Goal: Information Seeking & Learning: Learn about a topic

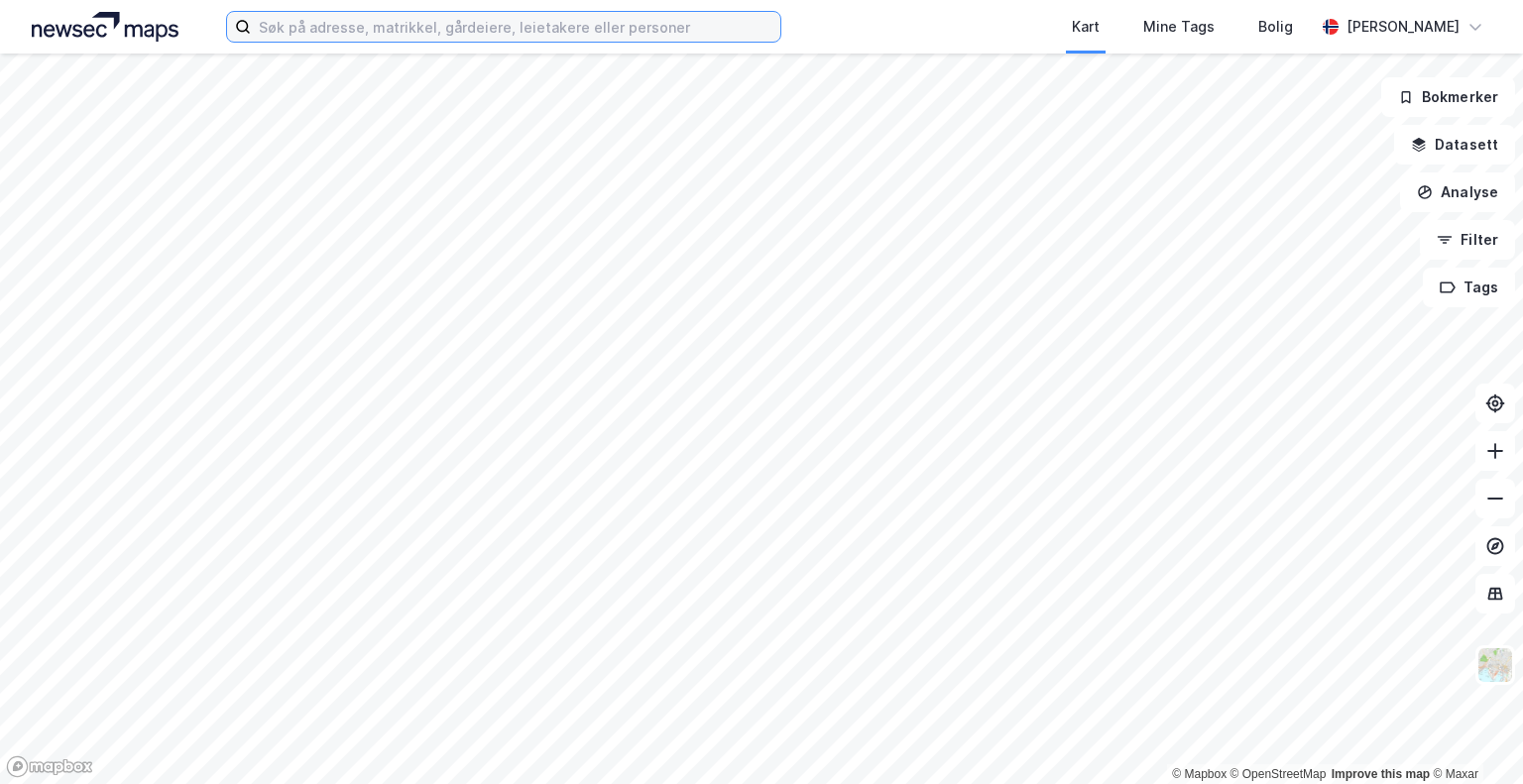
click at [482, 14] on input at bounding box center [516, 27] width 529 height 30
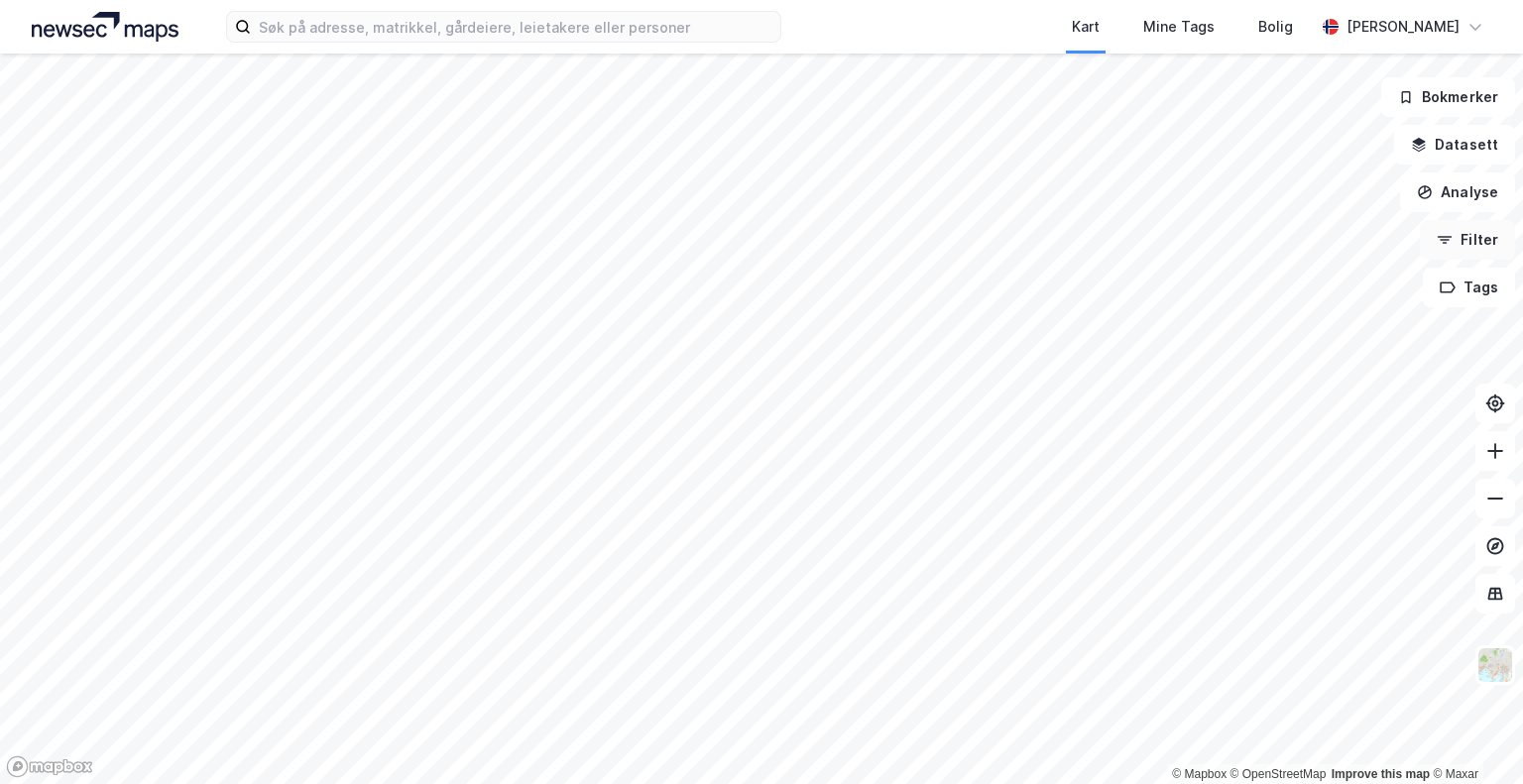
click at [1474, 254] on button "Filter" at bounding box center [1467, 240] width 95 height 40
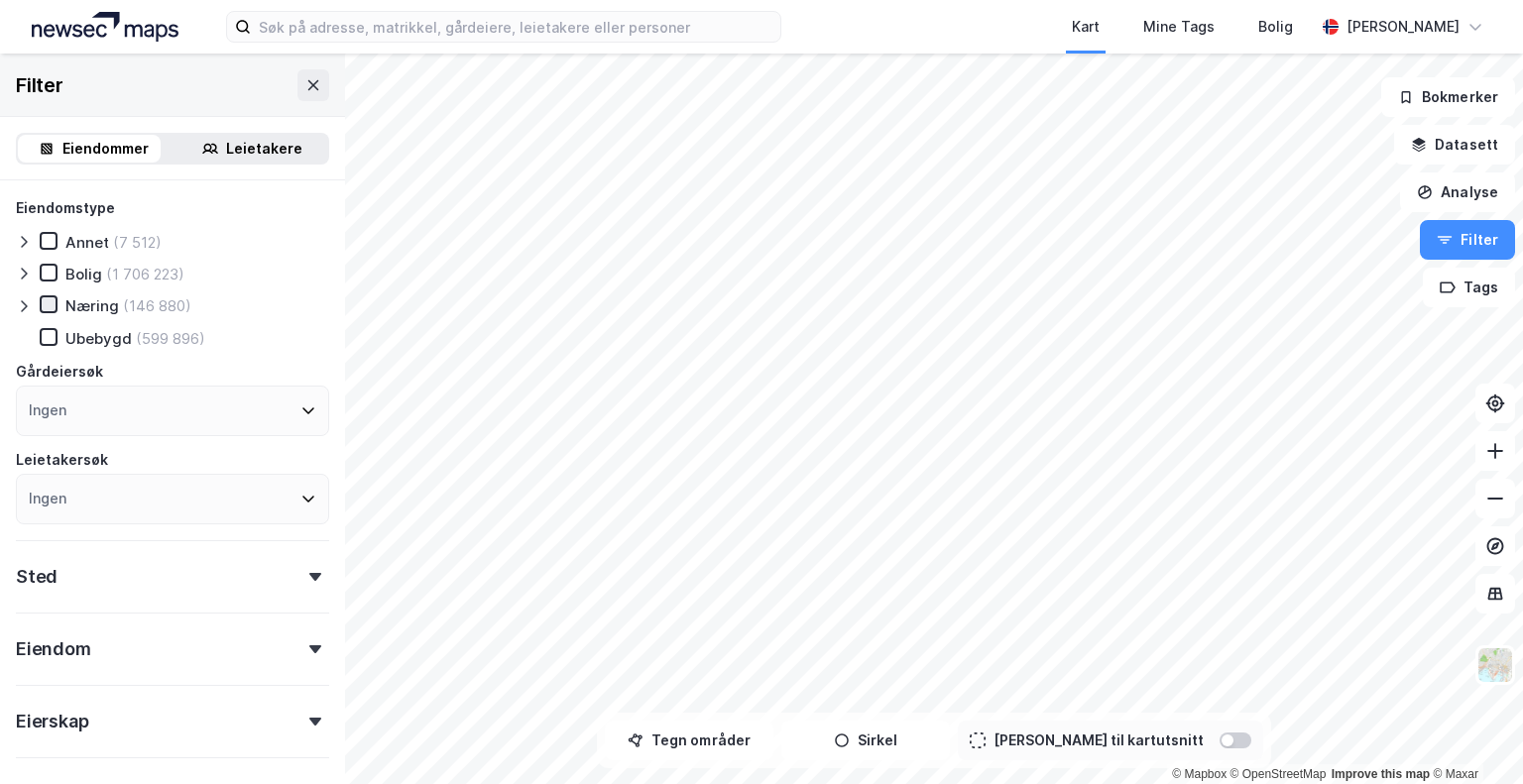
click at [42, 306] on icon at bounding box center [49, 304] width 14 height 14
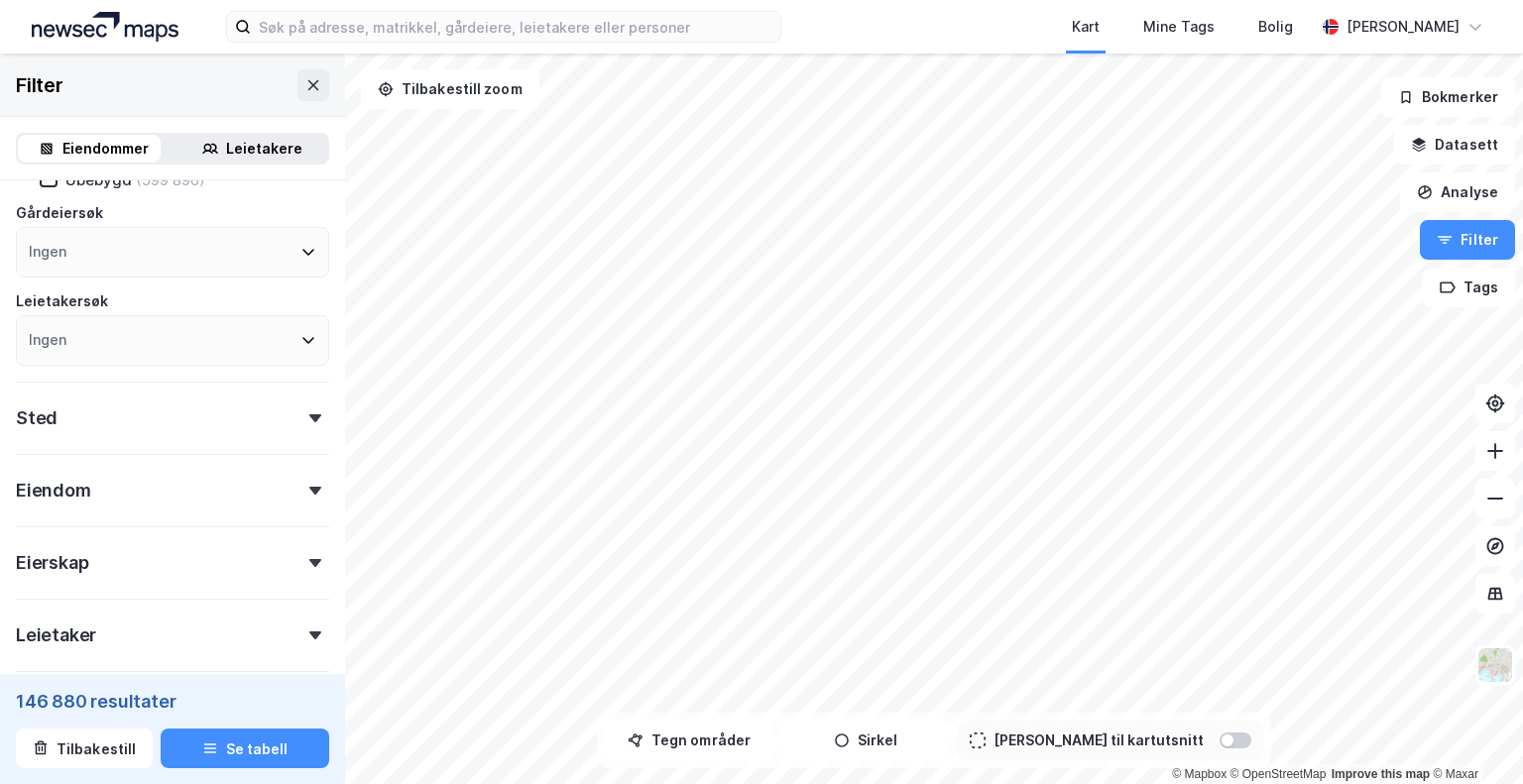
scroll to position [180, 0]
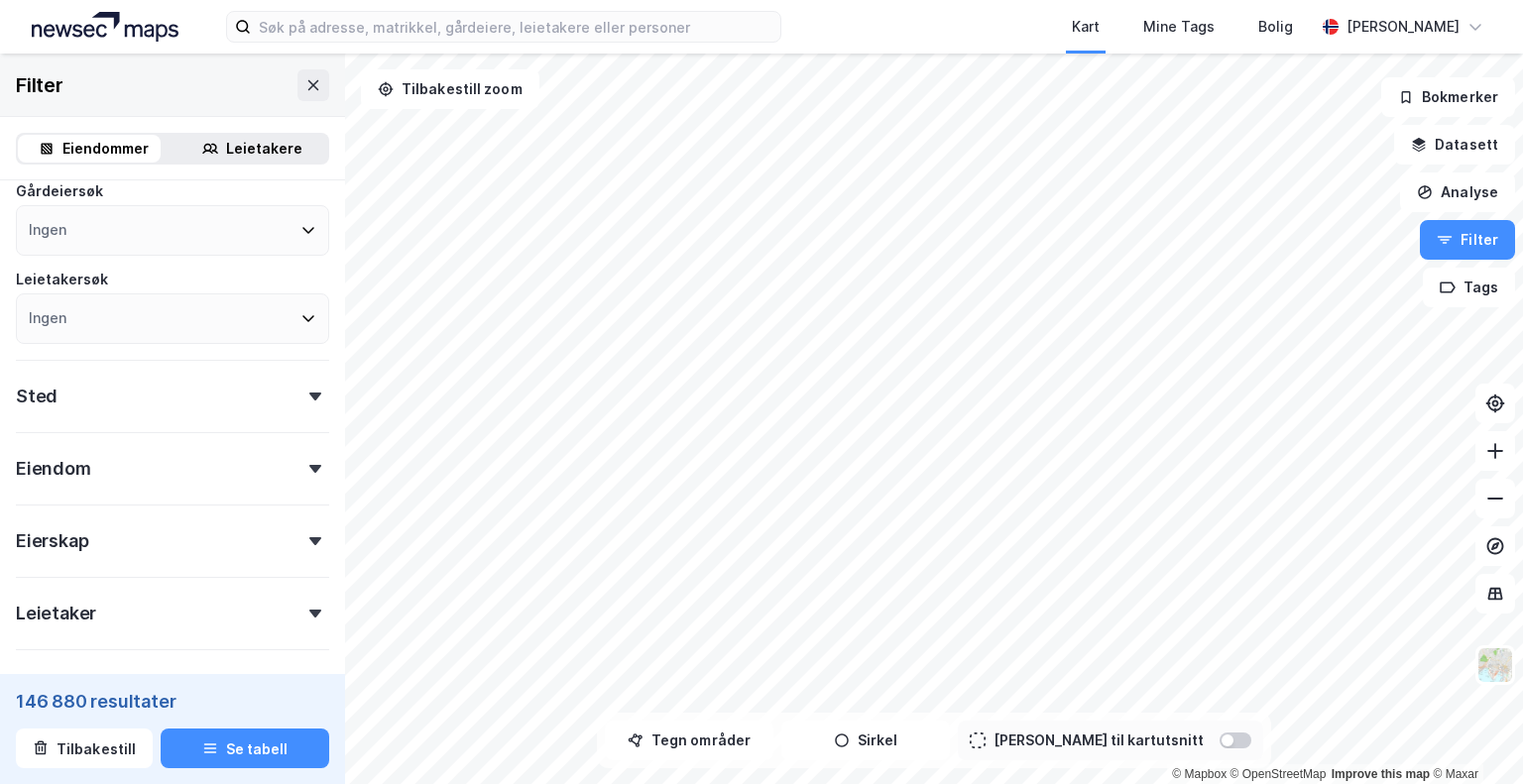
click at [305, 412] on div "Sted" at bounding box center [173, 388] width 313 height 56
click at [141, 481] on div "Ingen" at bounding box center [173, 483] width 313 height 51
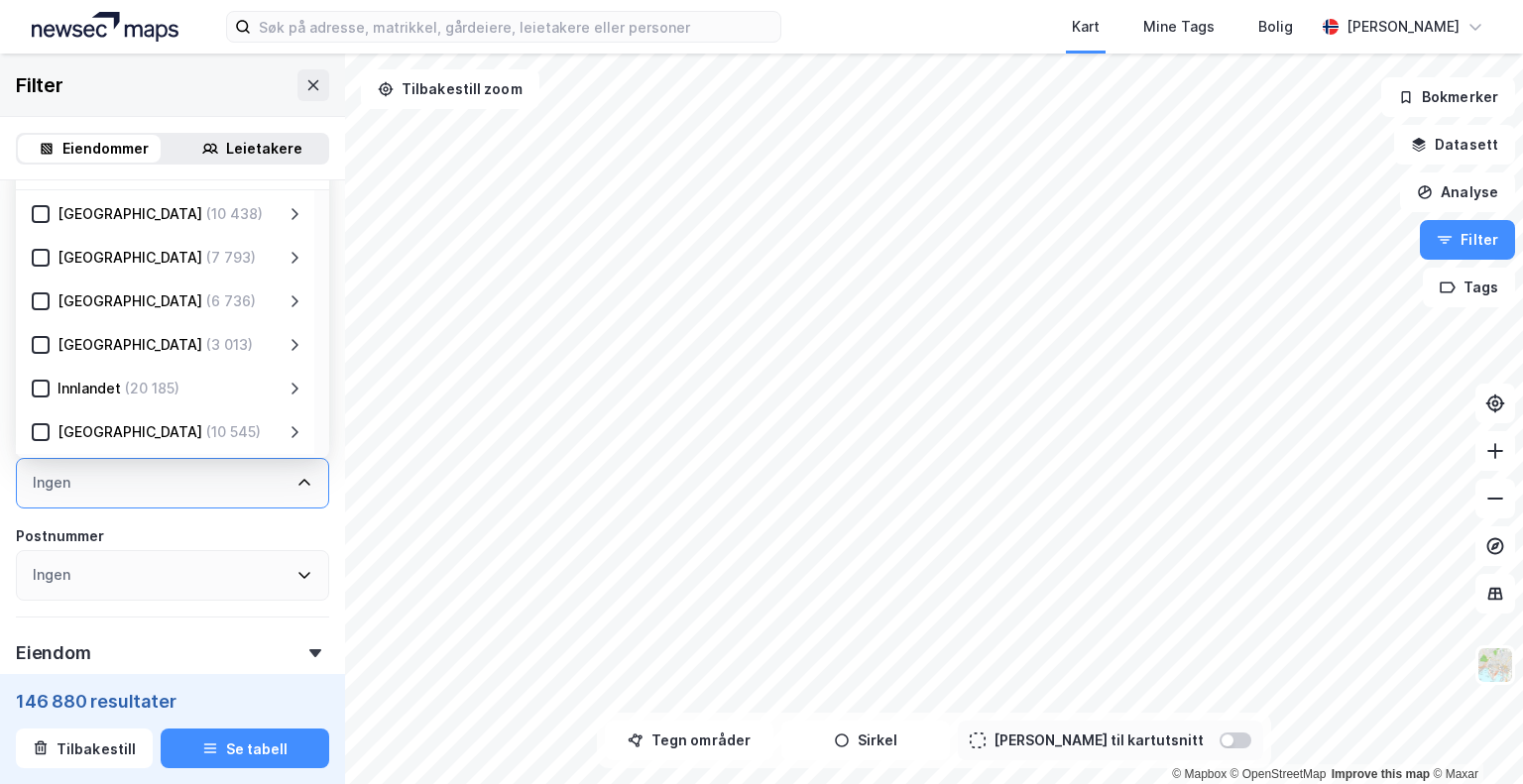
click at [75, 480] on div "Ingen" at bounding box center [173, 483] width 313 height 51
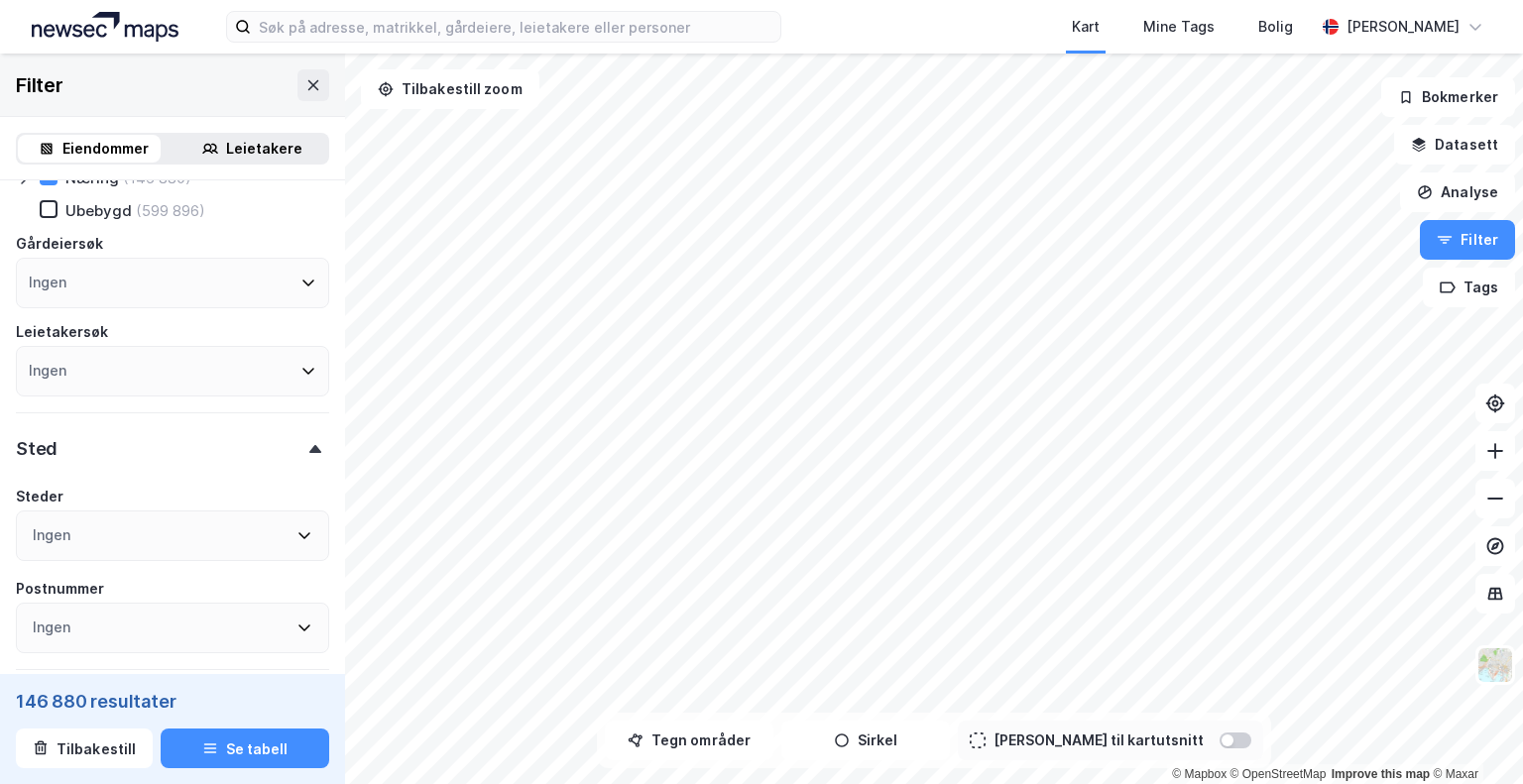
scroll to position [120, 0]
click at [56, 541] on div "Ingen" at bounding box center [52, 543] width 38 height 24
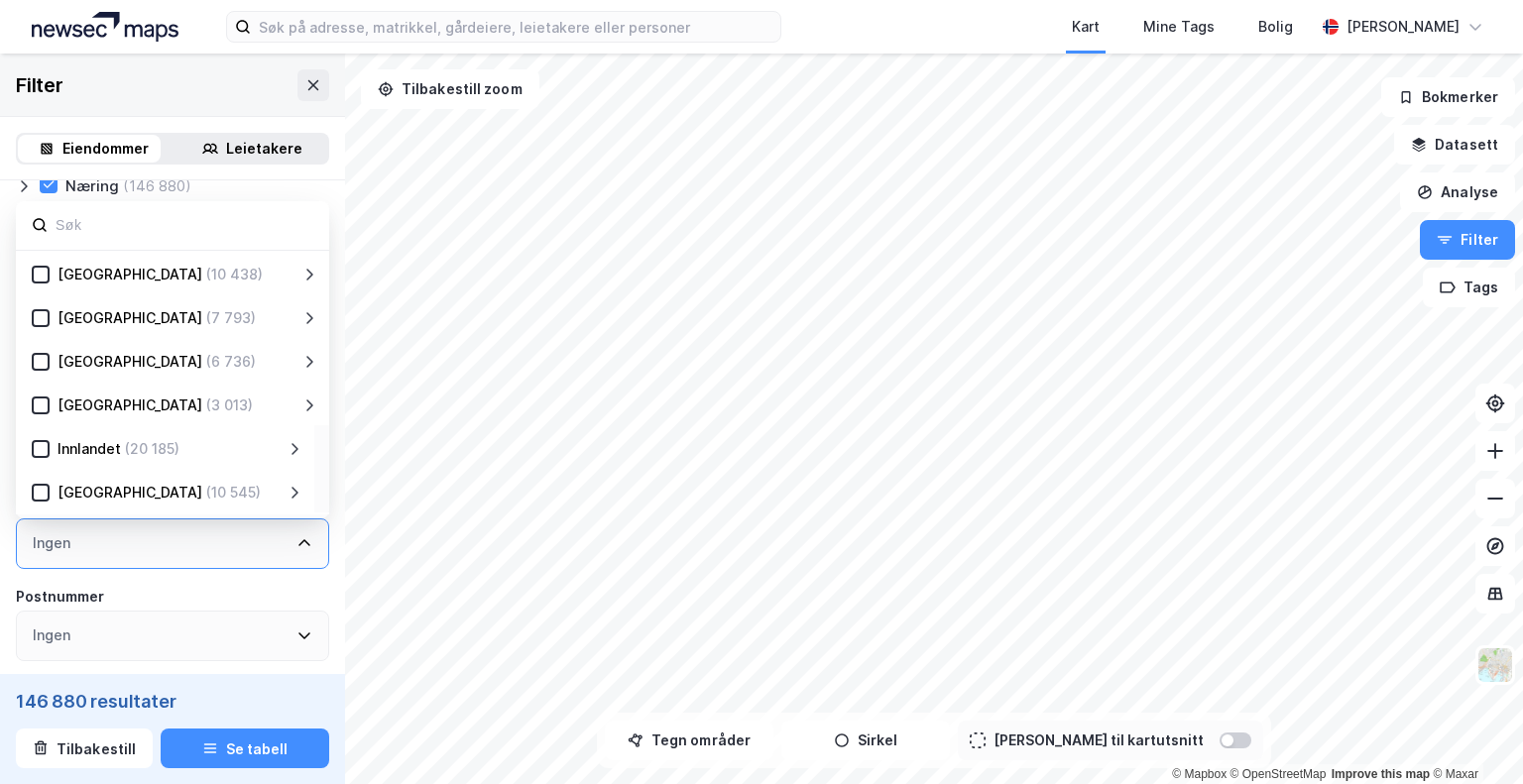
click at [163, 495] on div "[GEOGRAPHIC_DATA]" at bounding box center [130, 493] width 145 height 24
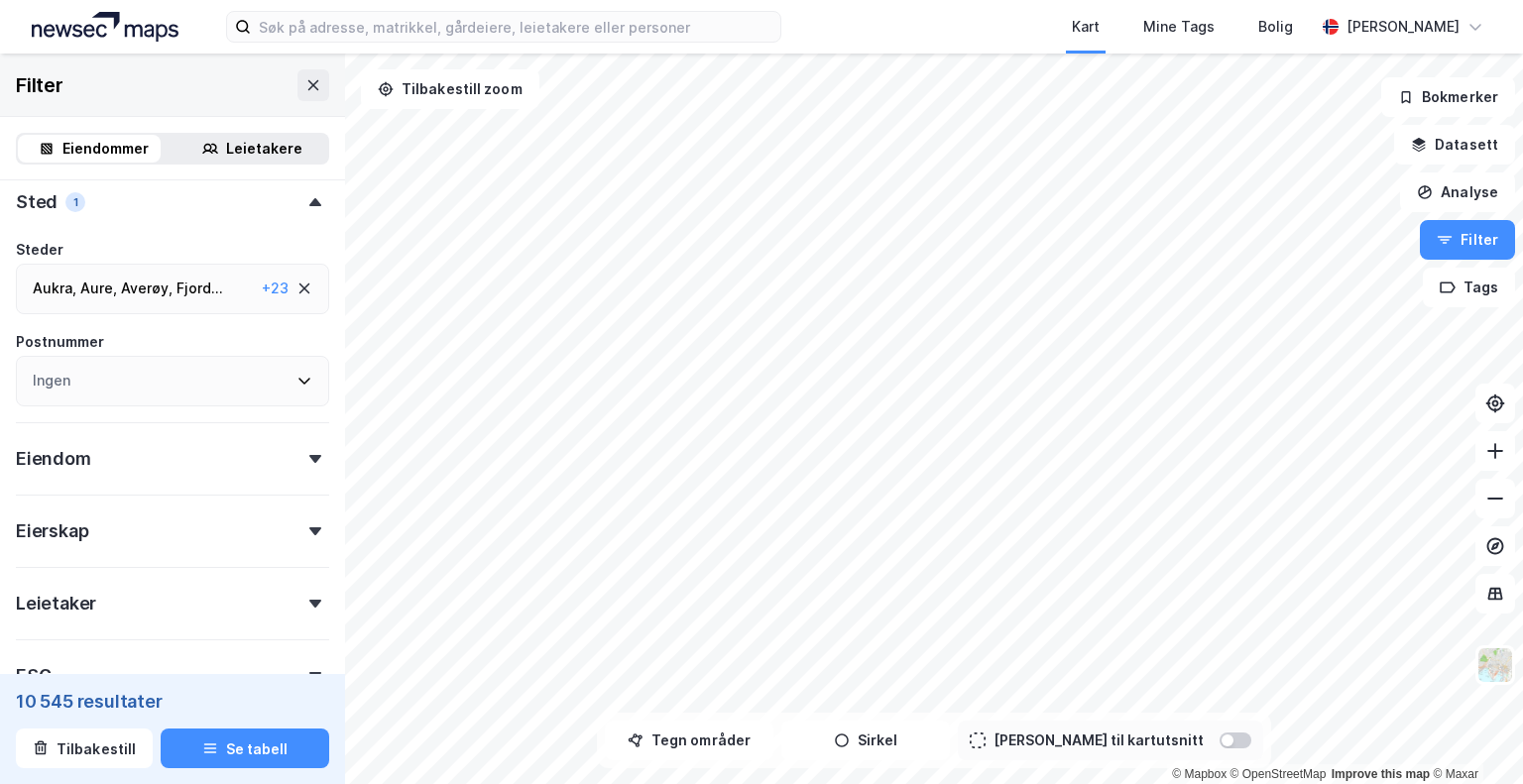
scroll to position [408, 0]
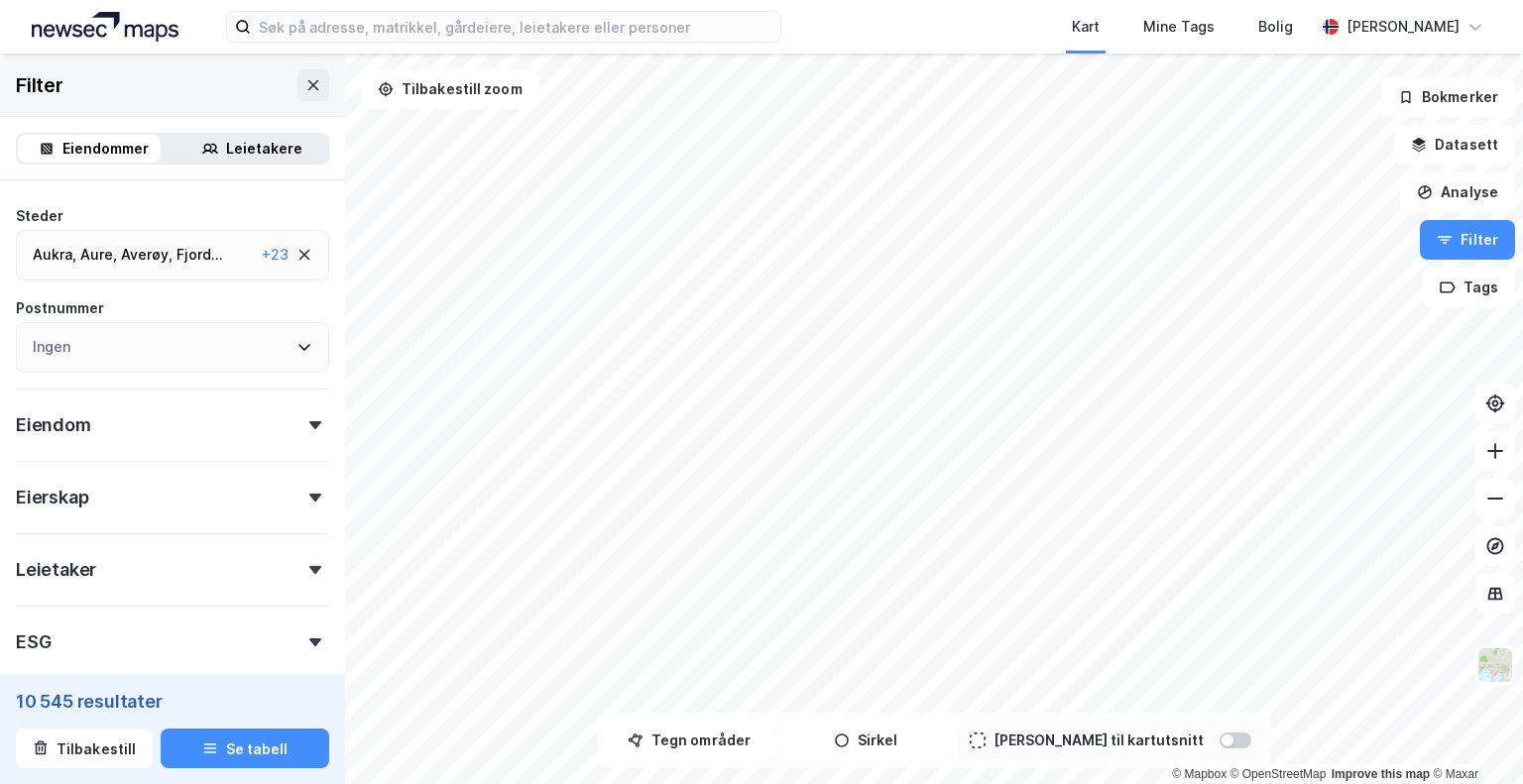
click at [295, 430] on div "Eiendom" at bounding box center [173, 416] width 313 height 56
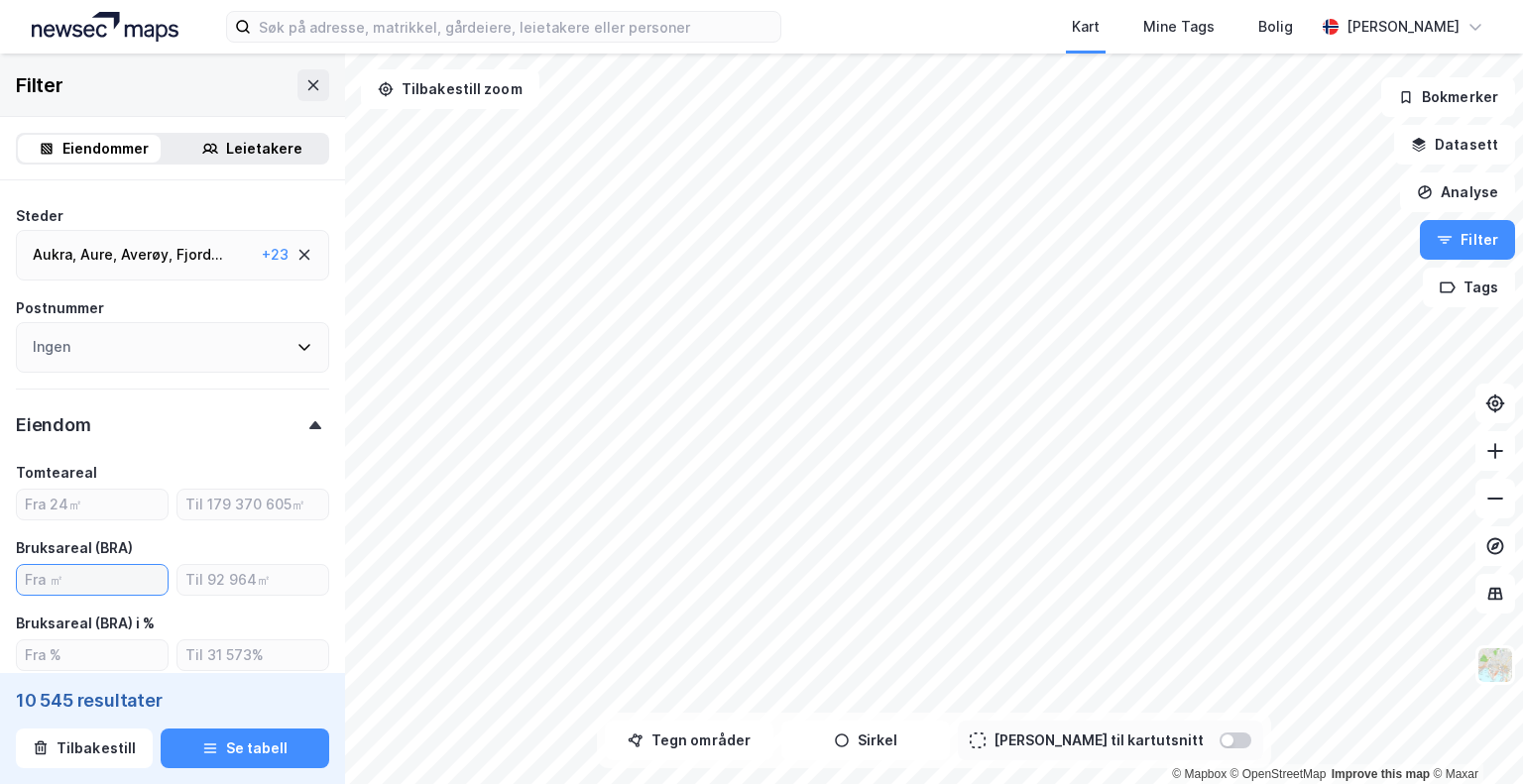
click at [86, 584] on input "number" at bounding box center [92, 580] width 151 height 30
type input "1000"
type input "Inkluder (3 173)"
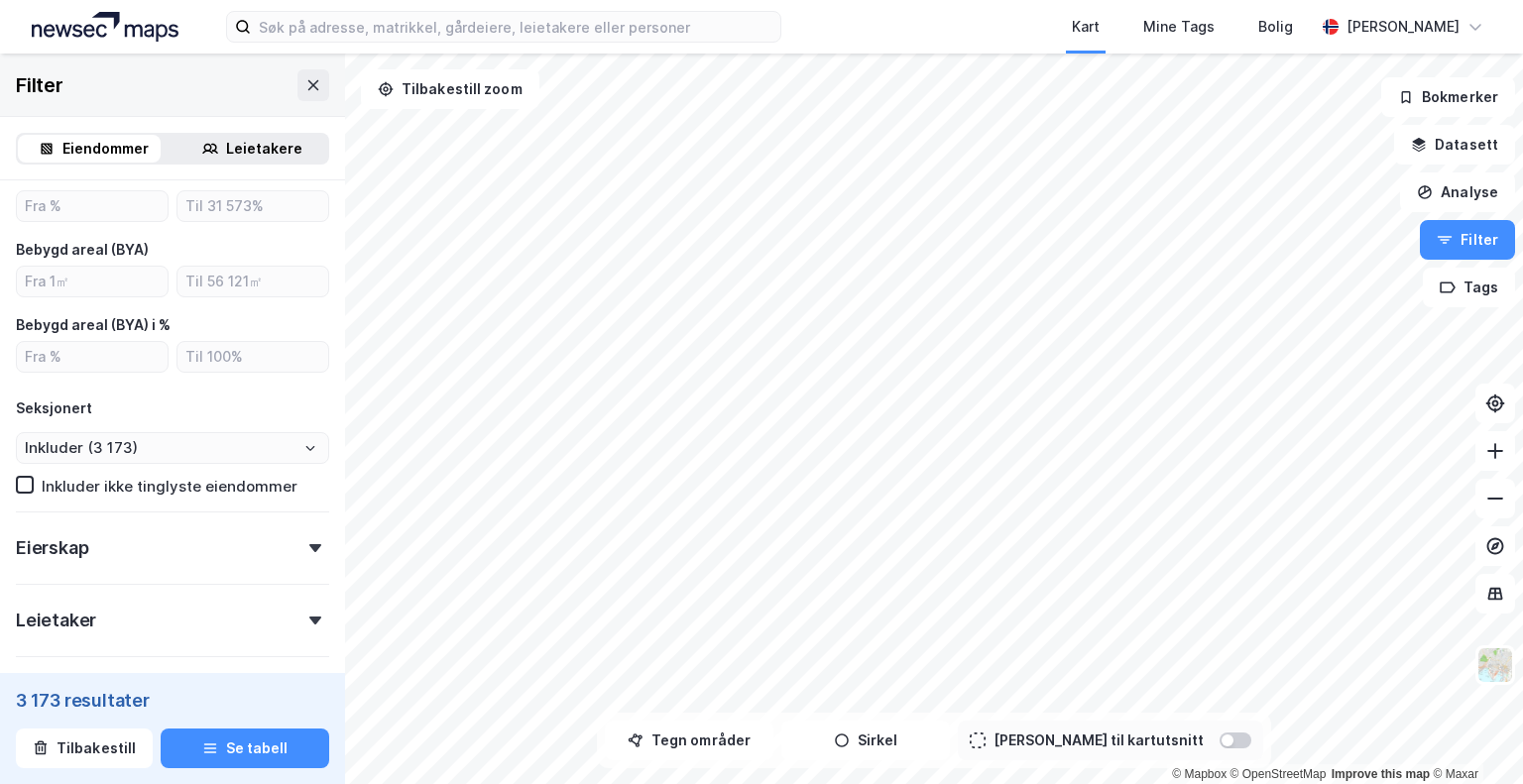
scroll to position [863, 0]
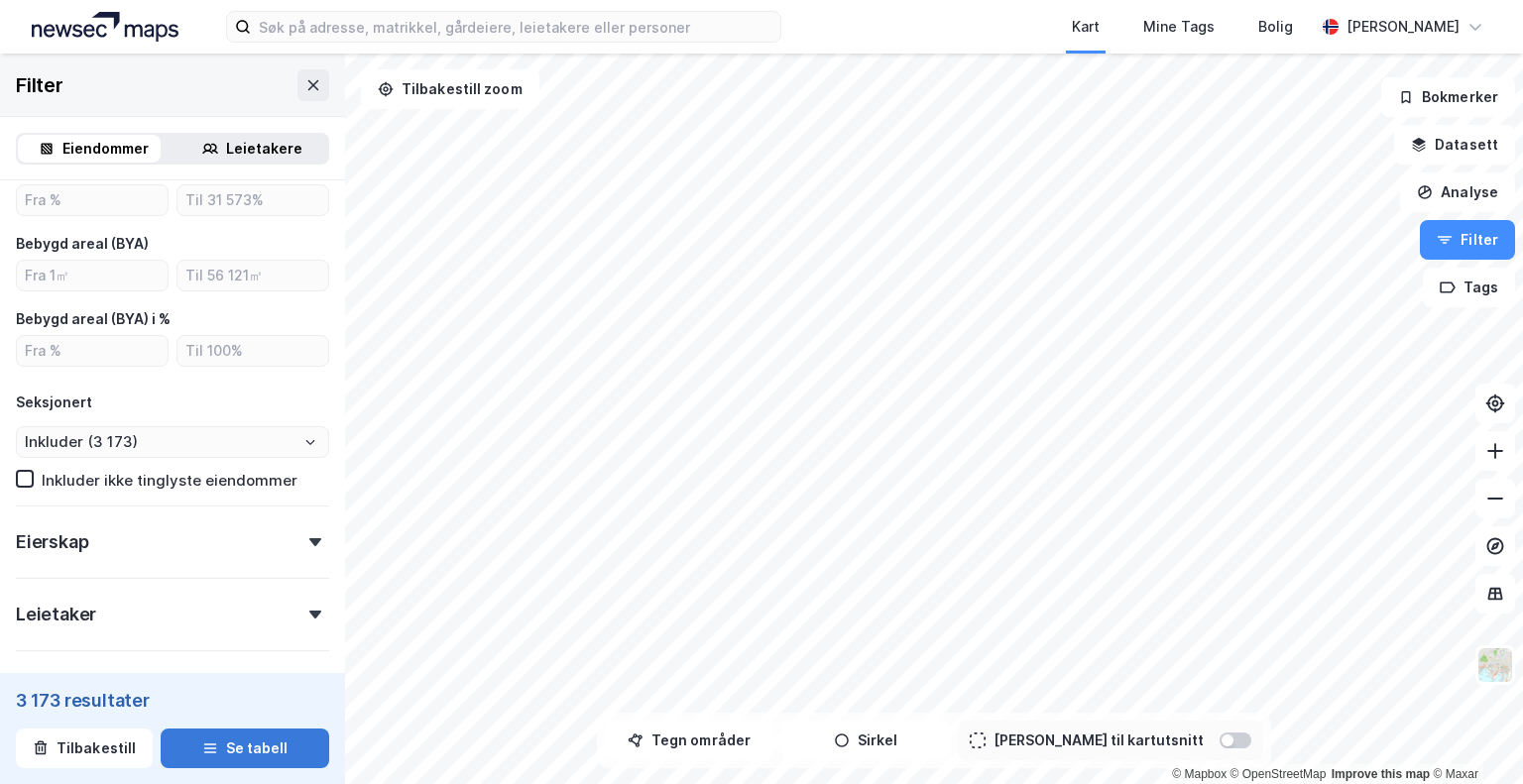
type input "1000"
click at [241, 752] on button "Se tabell" at bounding box center [245, 748] width 169 height 40
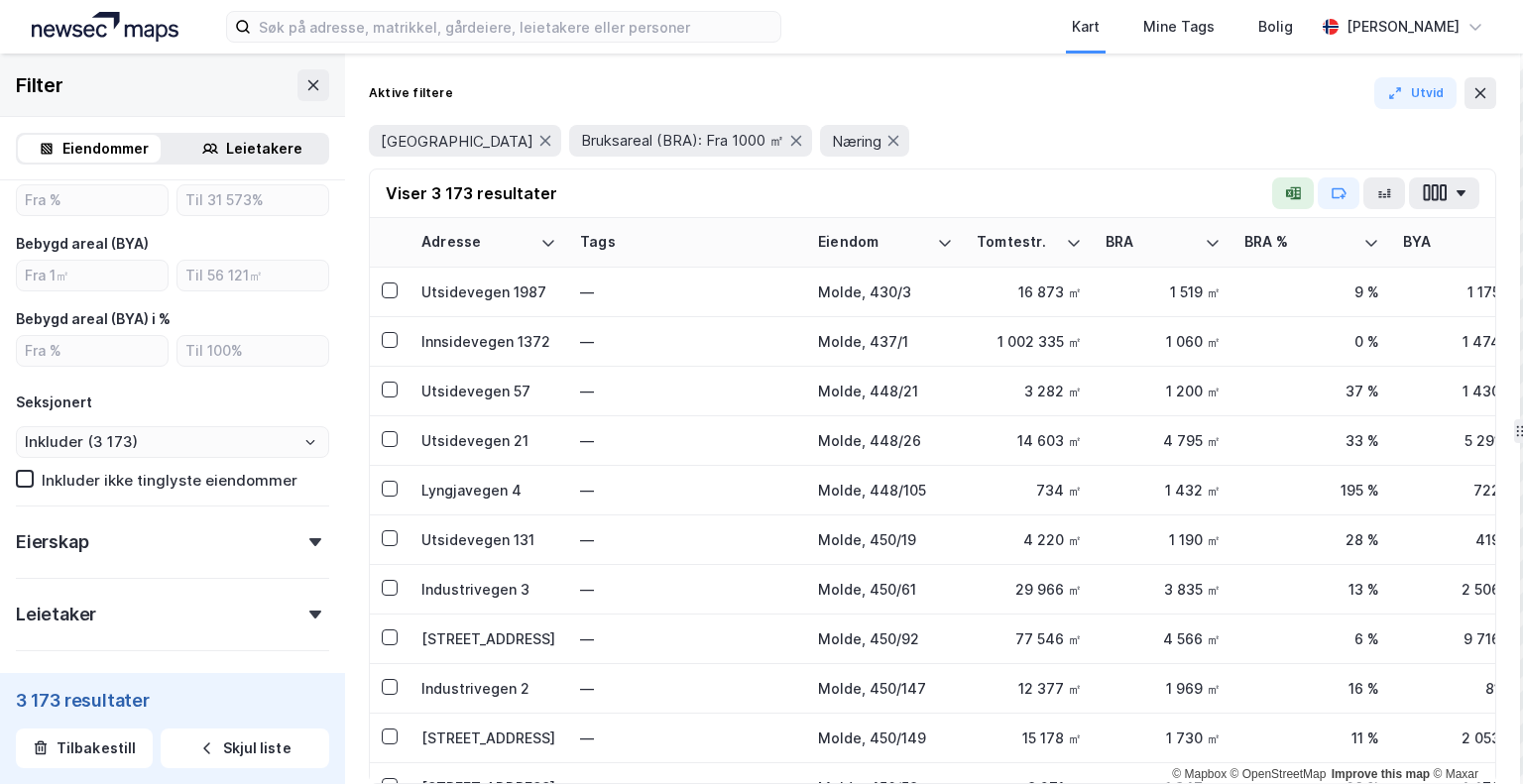
drag, startPoint x: 1066, startPoint y: 481, endPoint x: 1519, endPoint y: 455, distance: 453.7
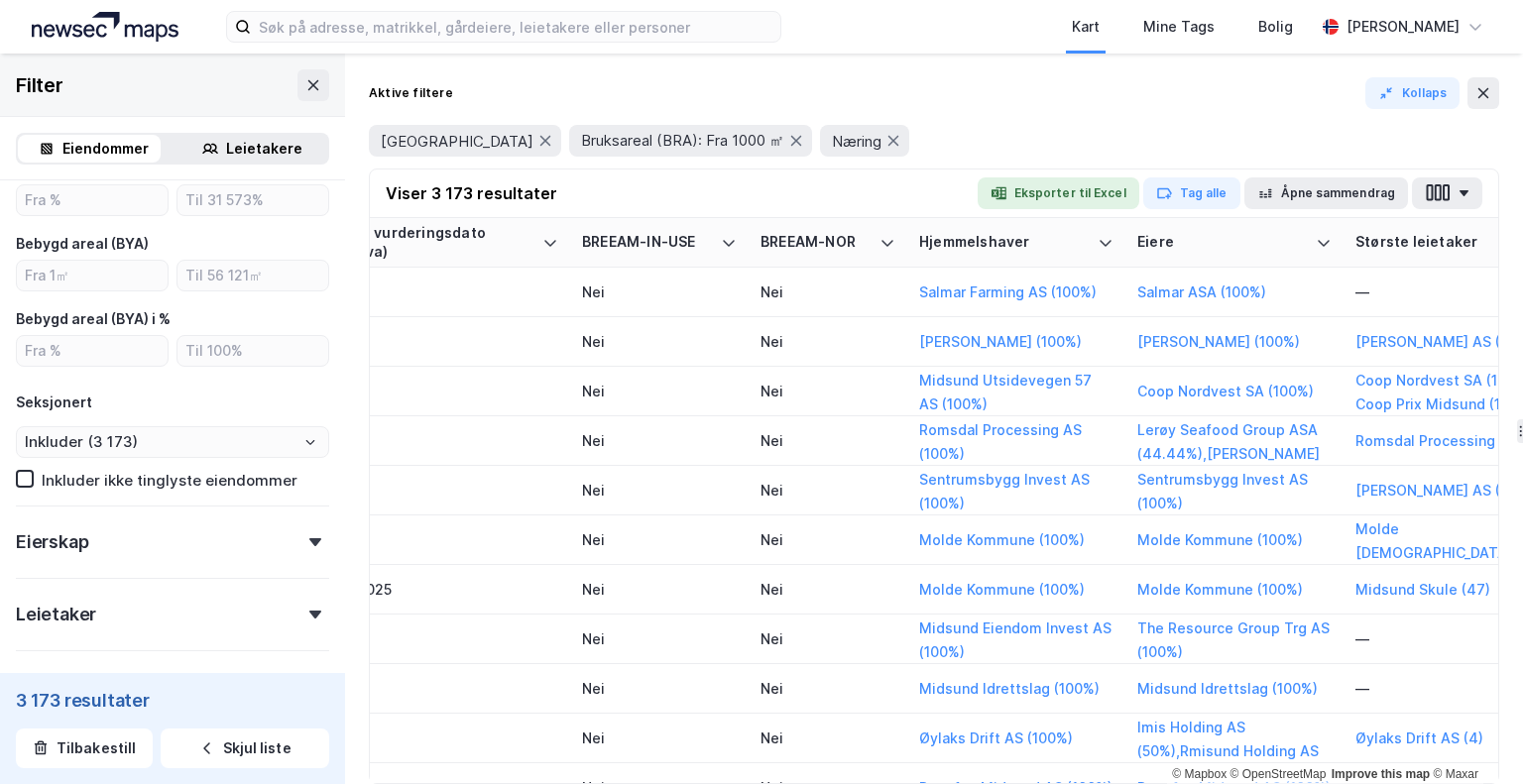
scroll to position [0, 3119]
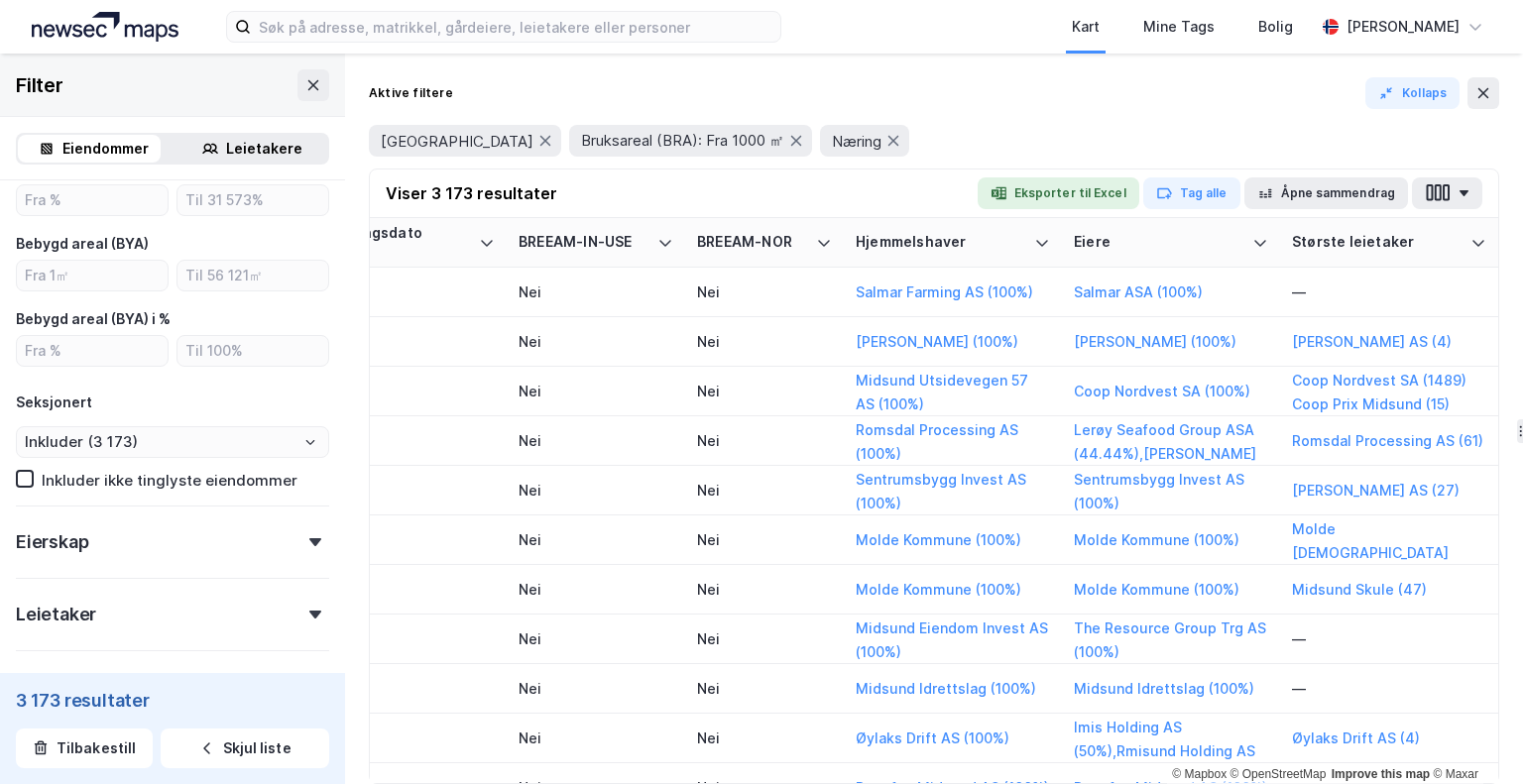
click at [337, 44] on div "Kart Mine Tags Bolig [PERSON_NAME]" at bounding box center [762, 27] width 1523 height 54
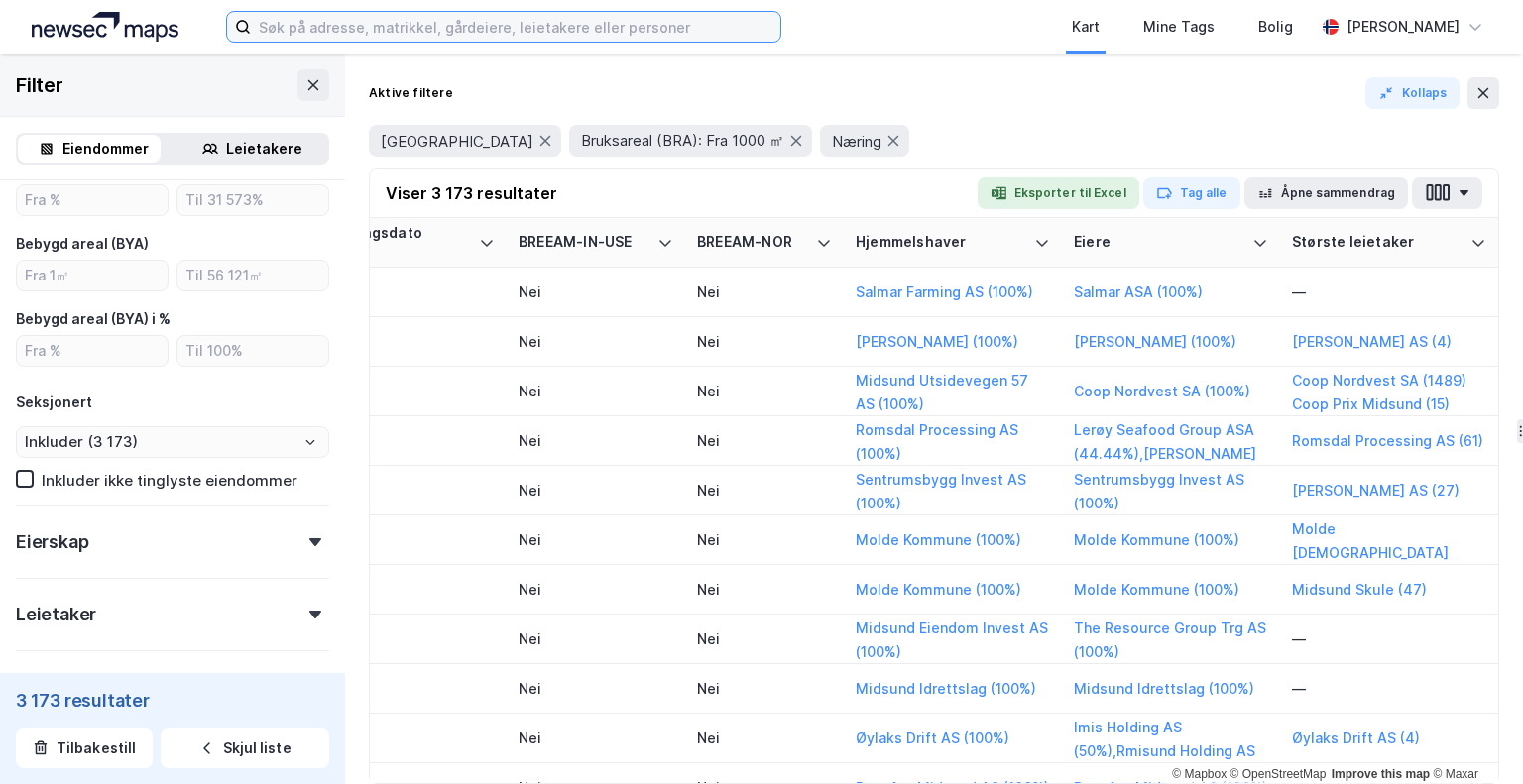
click at [336, 29] on input at bounding box center [516, 27] width 529 height 30
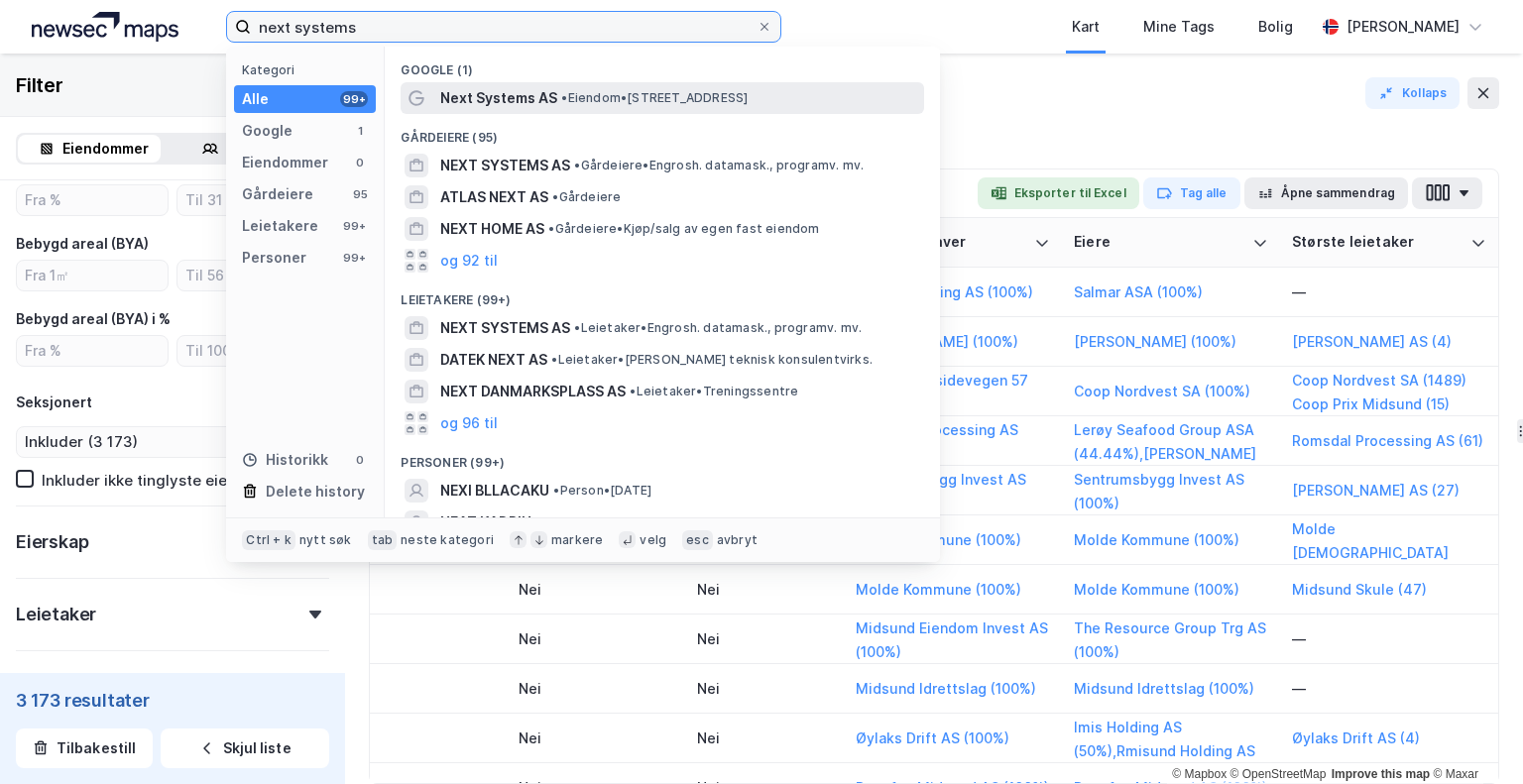
type input "next systems"
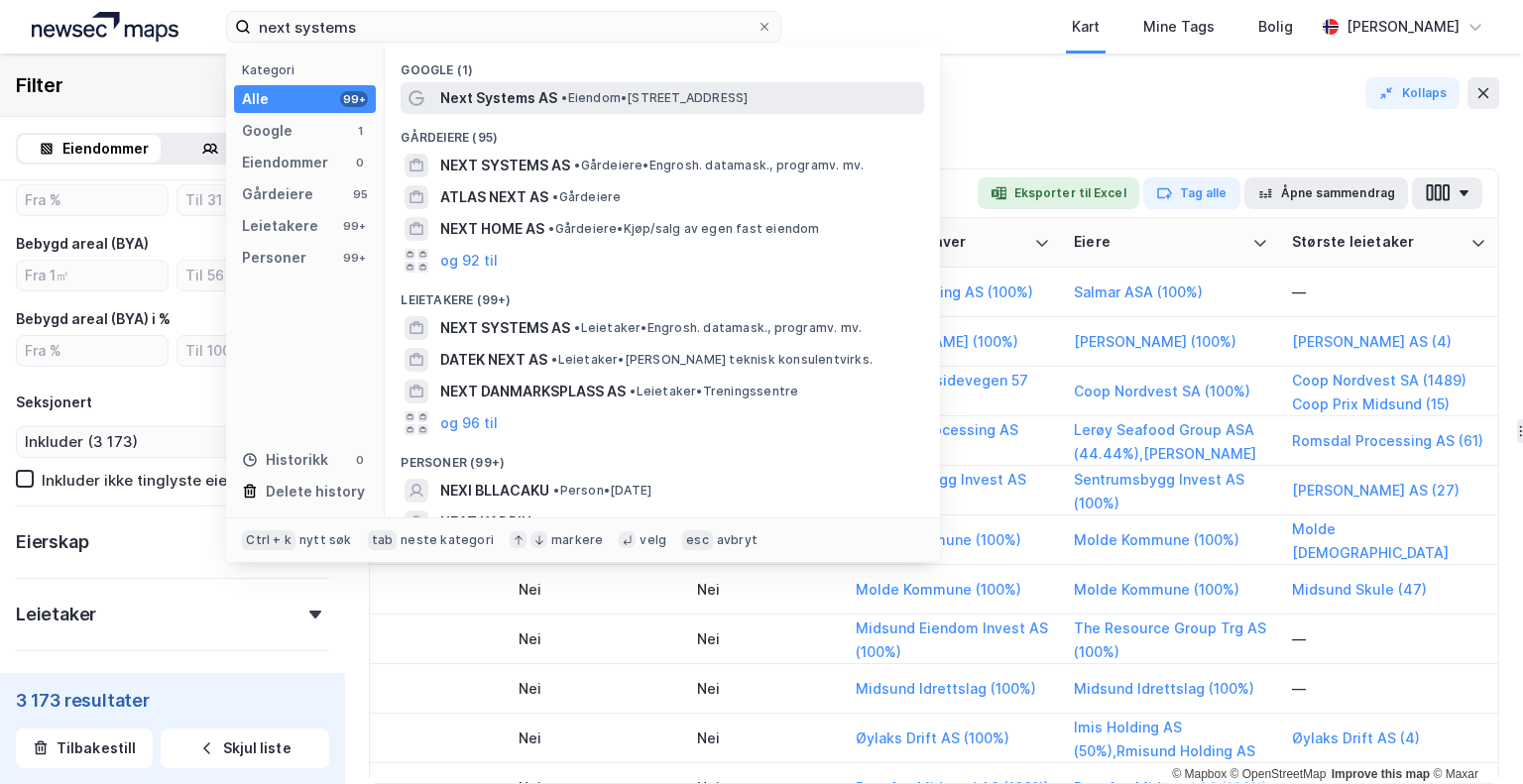
click at [490, 103] on span "Next Systems AS" at bounding box center [499, 98] width 117 height 24
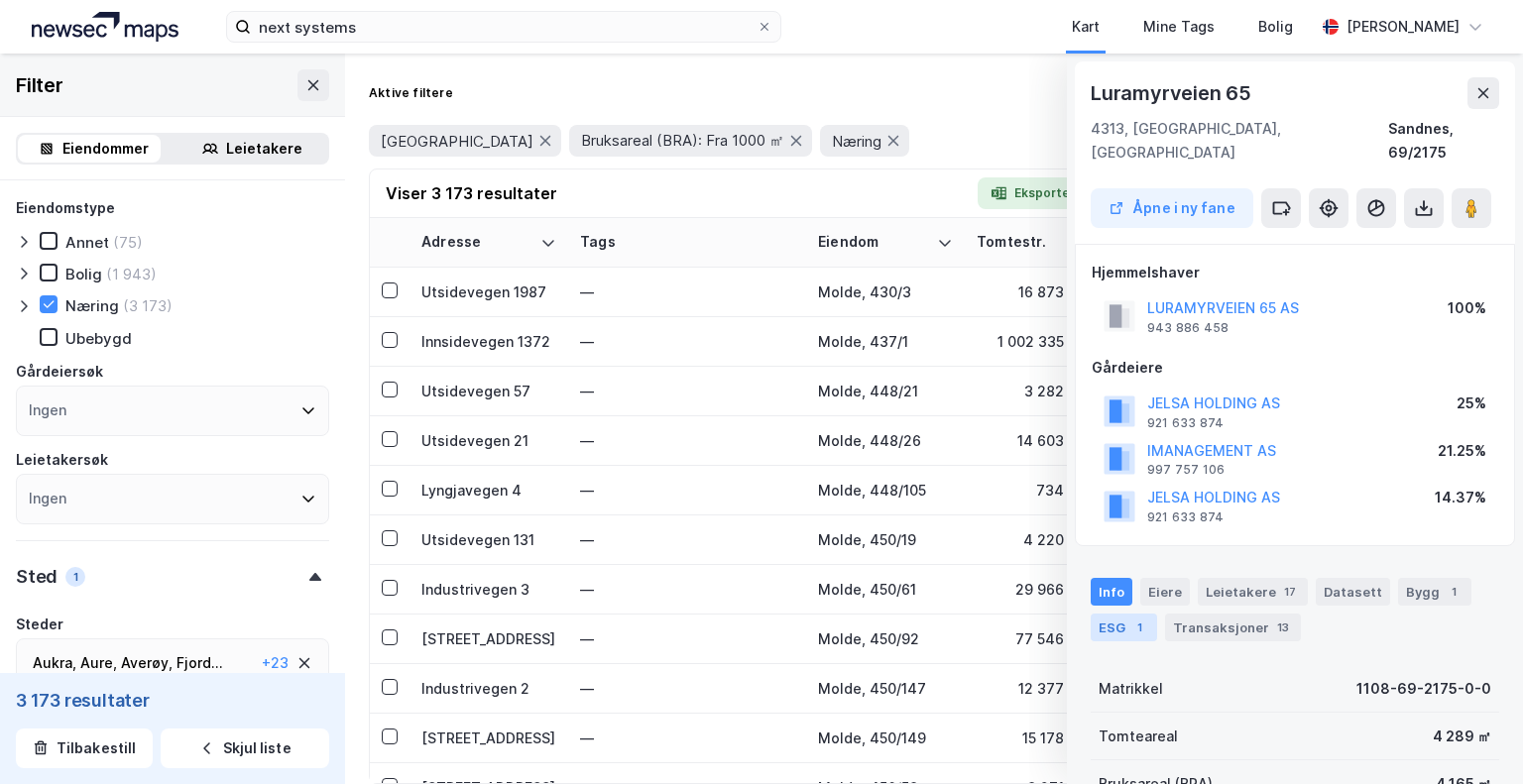
click at [1131, 617] on div "1" at bounding box center [1139, 627] width 20 height 20
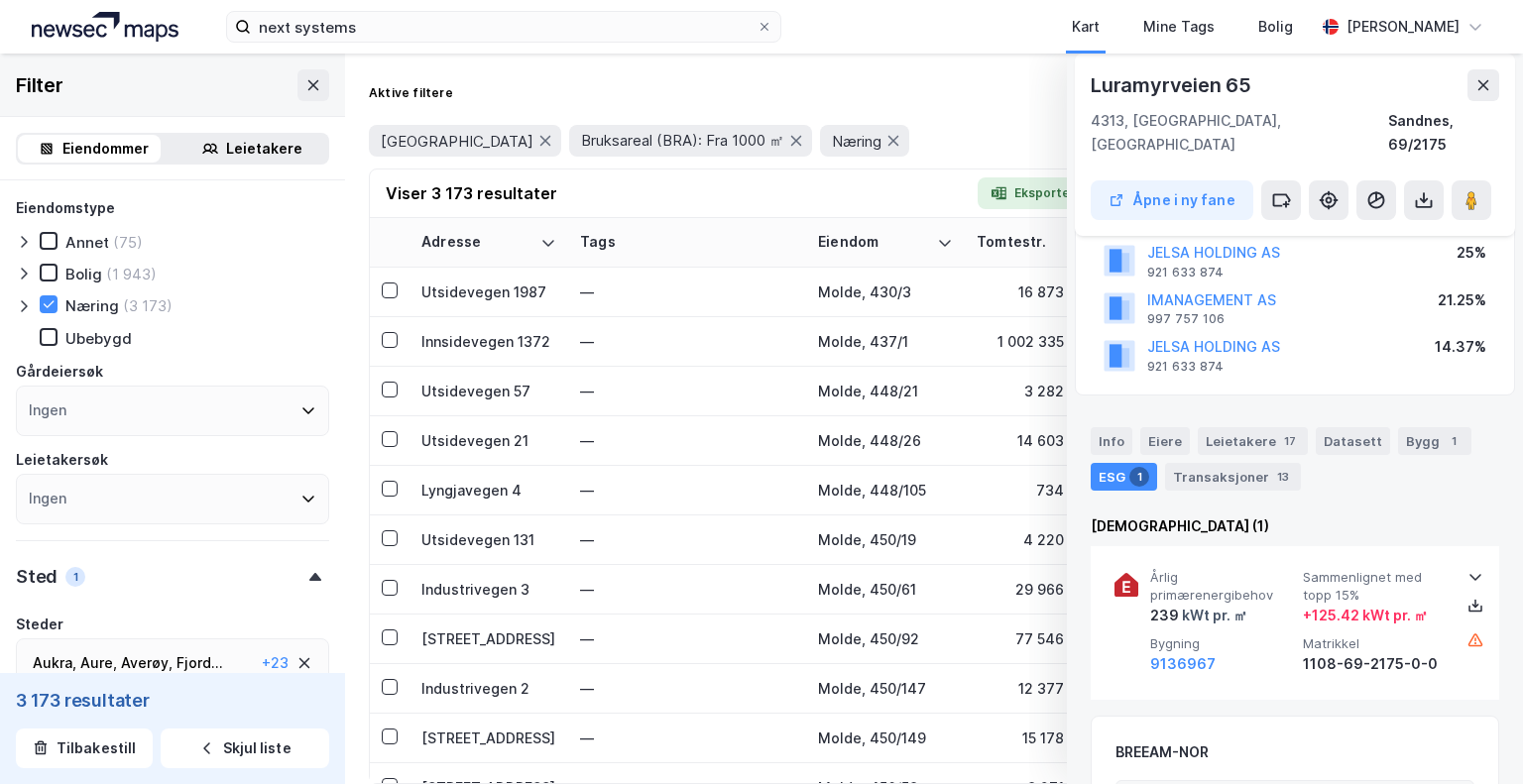
scroll to position [159, 0]
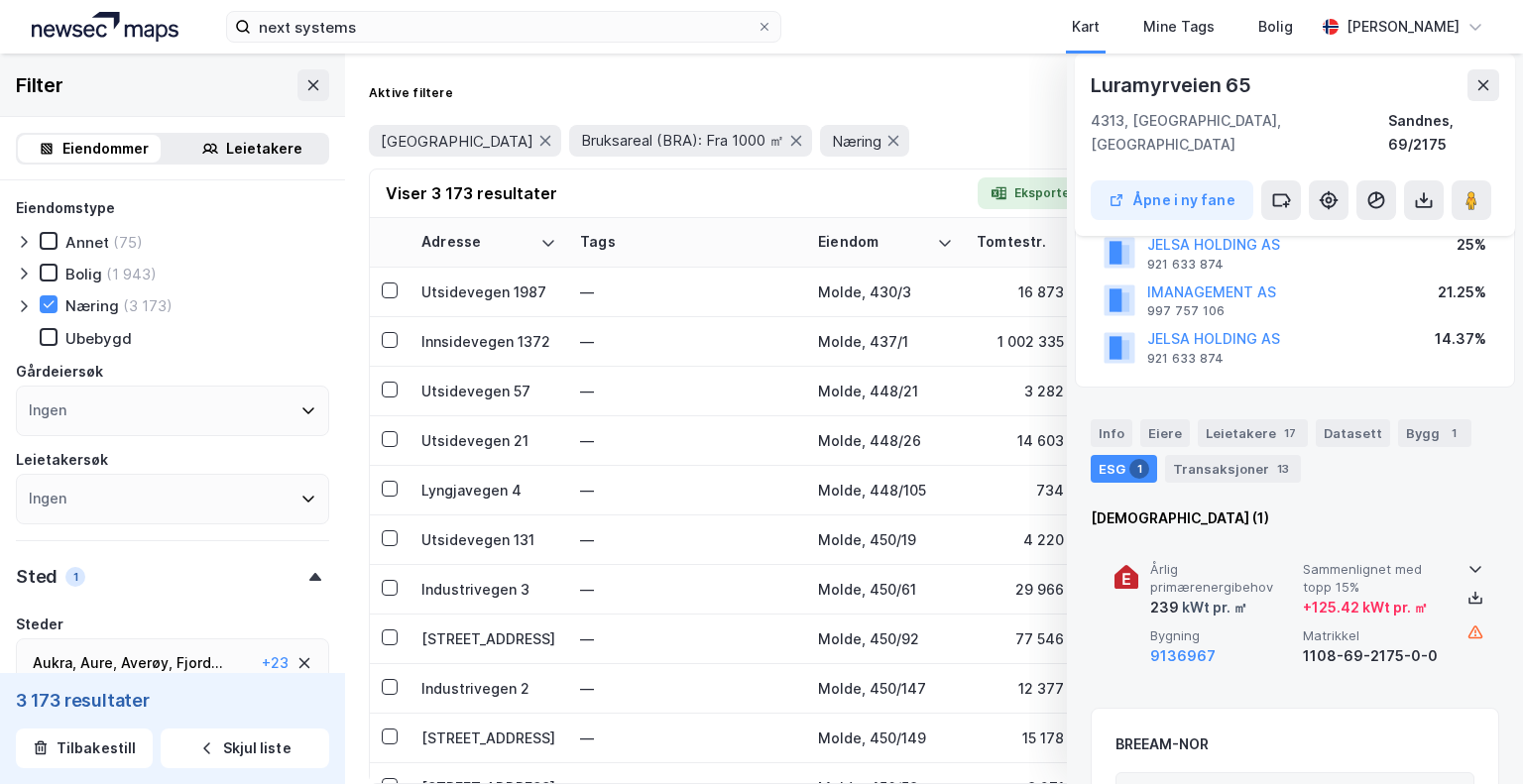
click at [1182, 627] on span "Bygning" at bounding box center [1223, 635] width 145 height 17
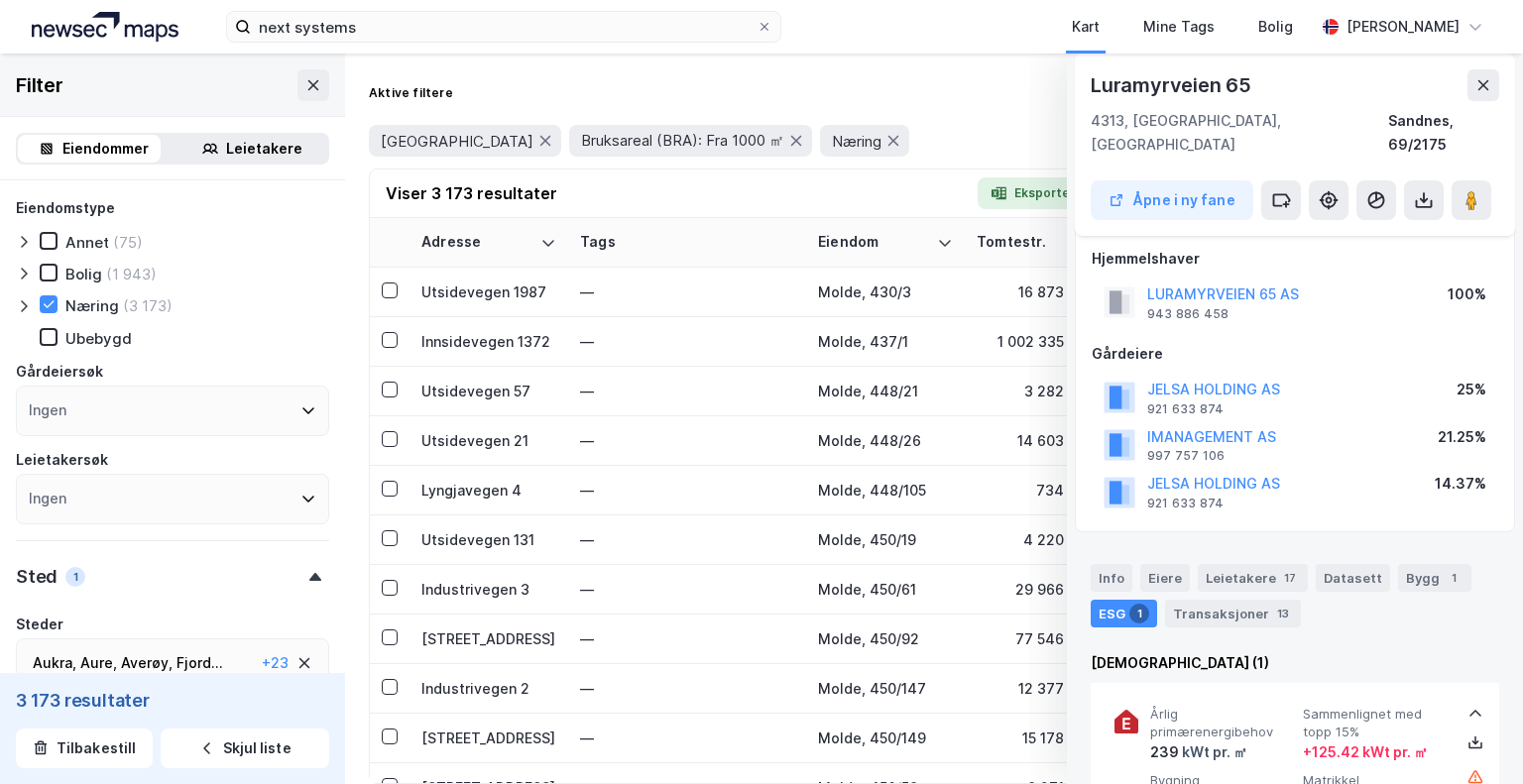
scroll to position [0, 0]
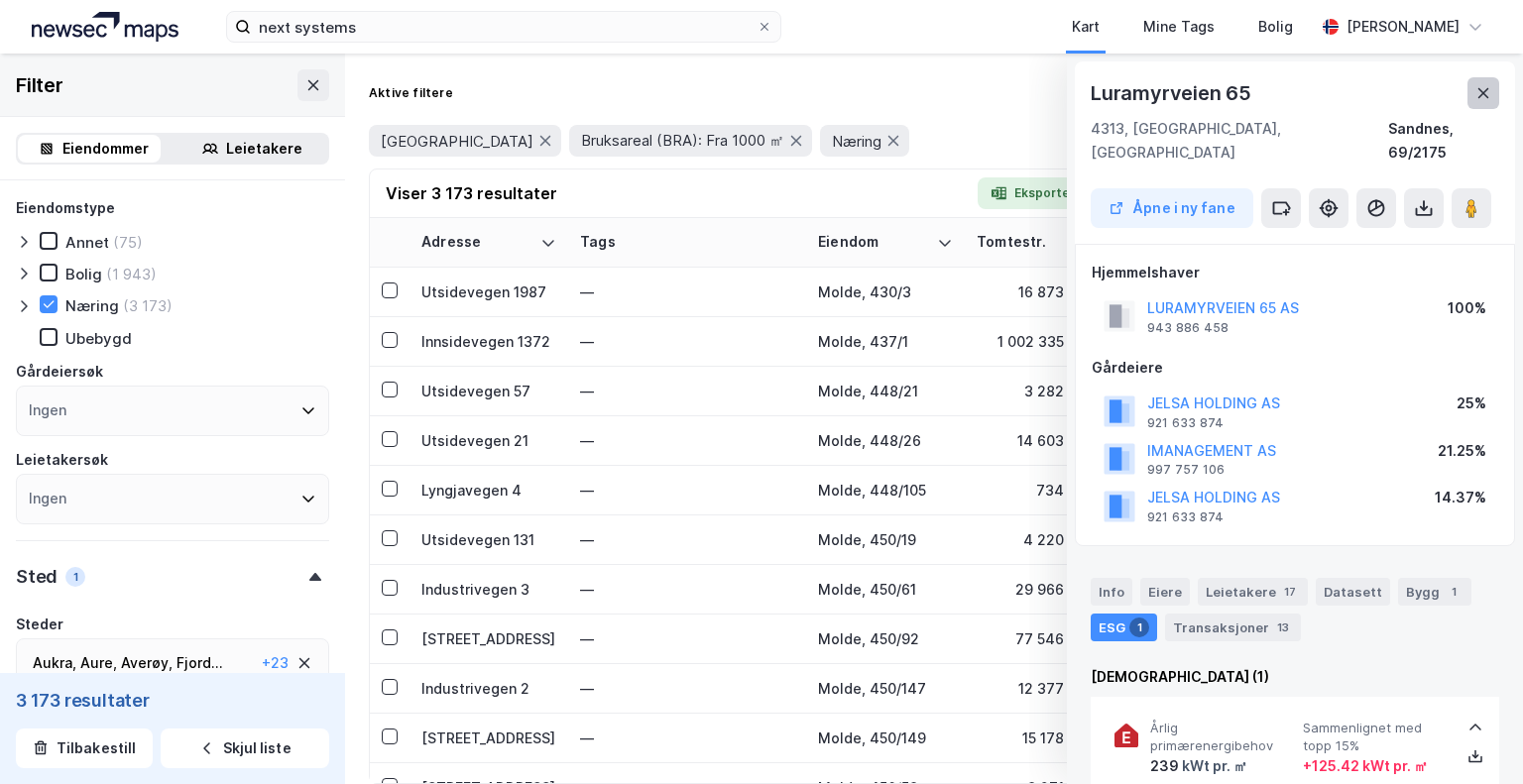
click at [1479, 98] on icon at bounding box center [1483, 93] width 11 height 10
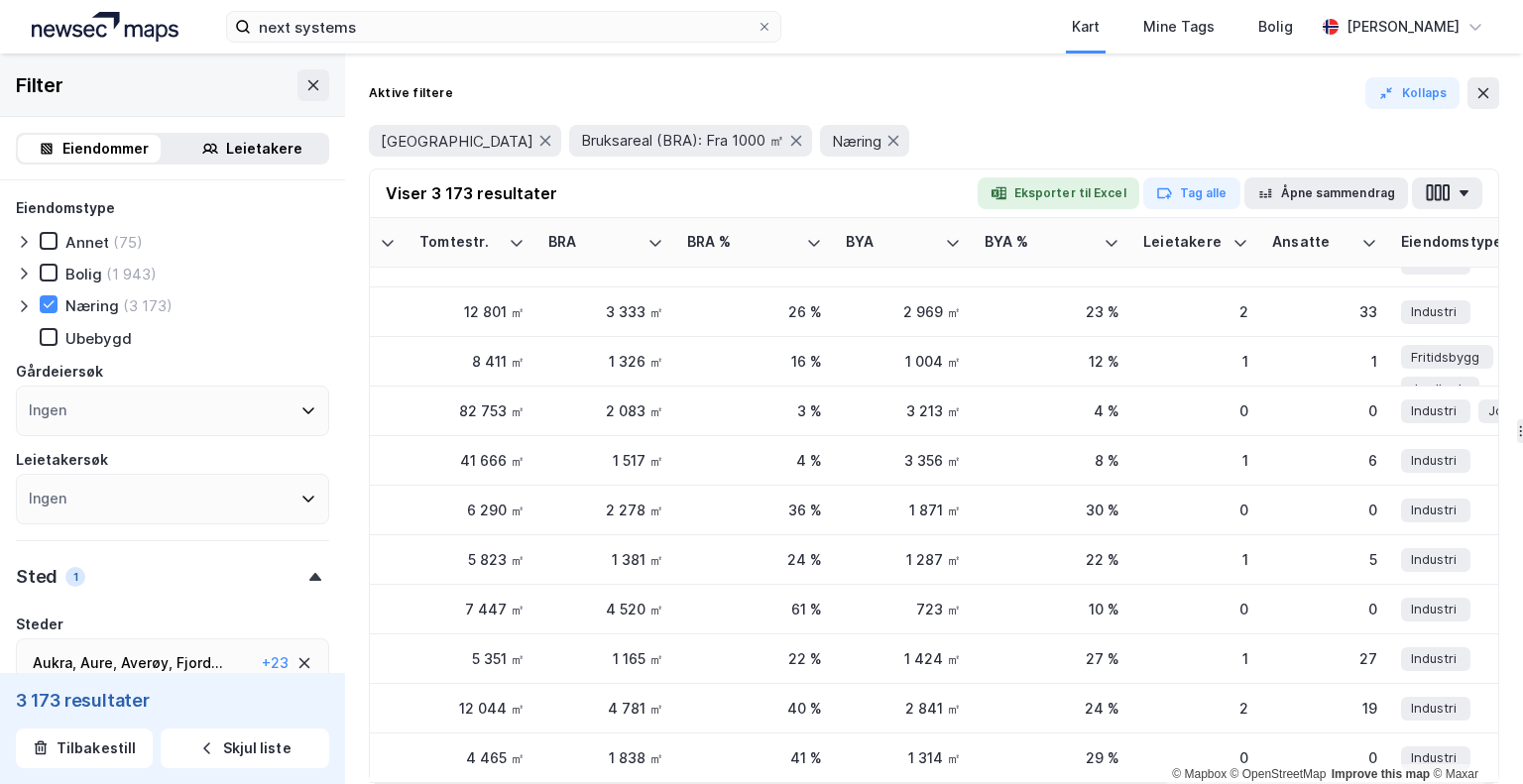
scroll to position [3801, 557]
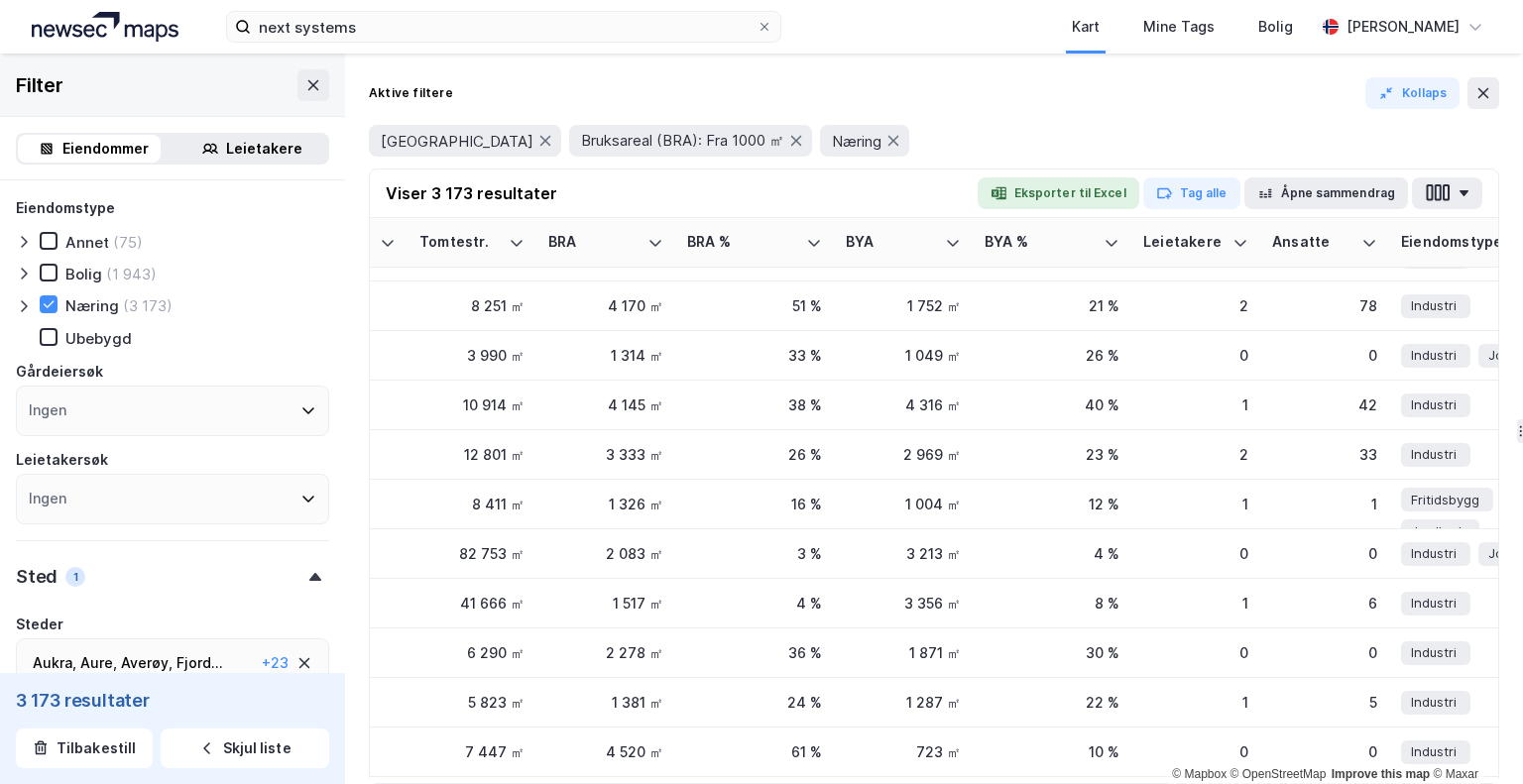
click at [296, 658] on icon at bounding box center [304, 663] width 16 height 16
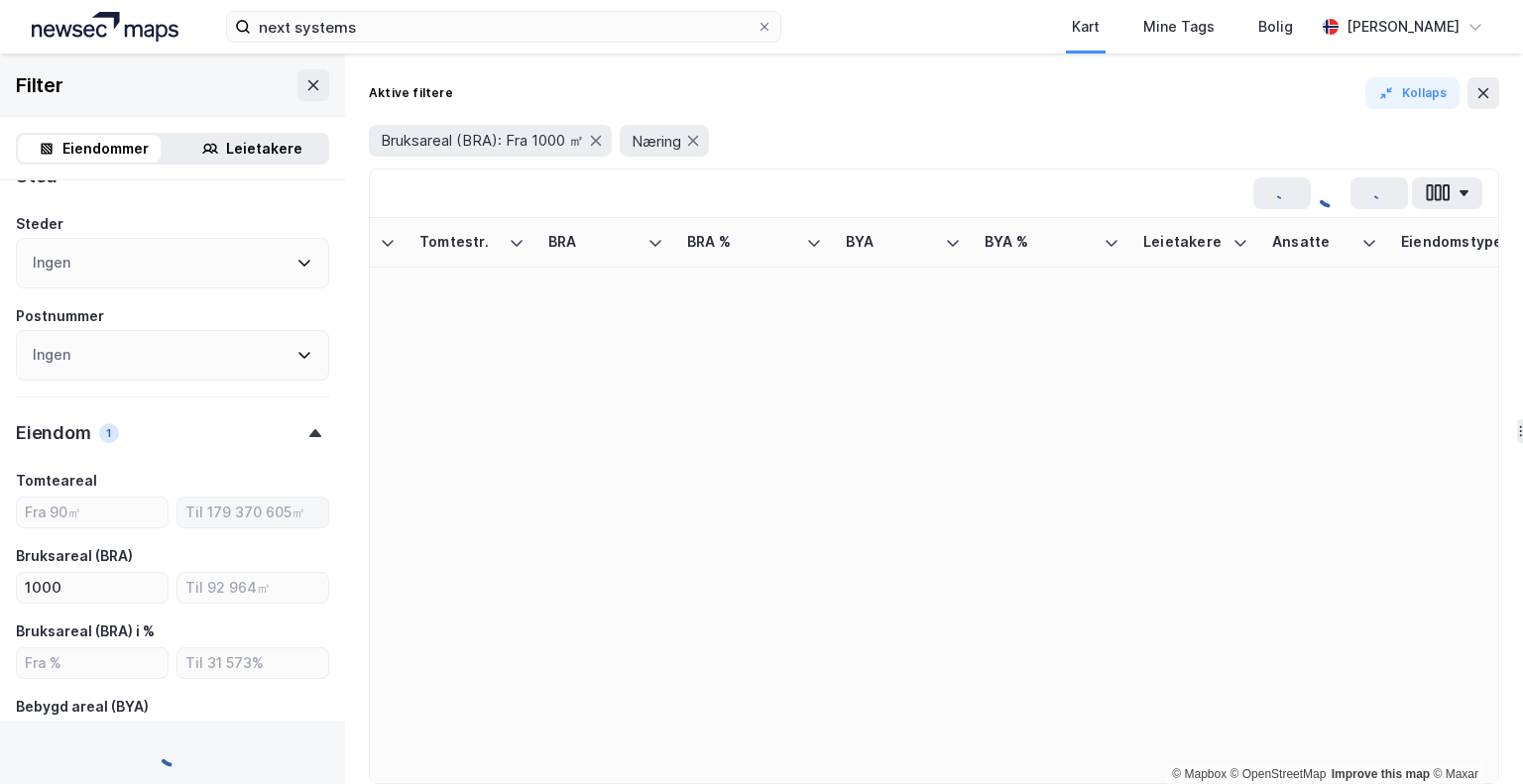
scroll to position [401, 0]
click at [116, 275] on div "Ingen" at bounding box center [173, 262] width 313 height 51
